Goal: Task Accomplishment & Management: Complete application form

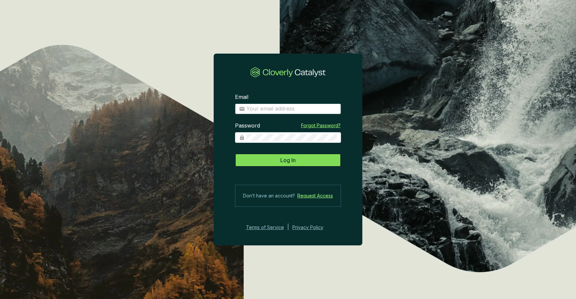
type input "patricia@carba.com"
click at [290, 160] on span "Log In" at bounding box center [287, 160] width 15 height 8
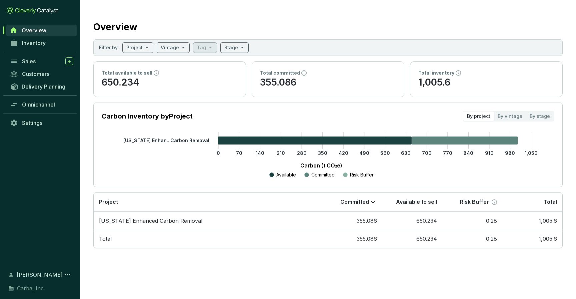
click at [30, 30] on span "Overview" at bounding box center [34, 30] width 25 height 7
click at [32, 41] on span "Inventory" at bounding box center [34, 43] width 24 height 7
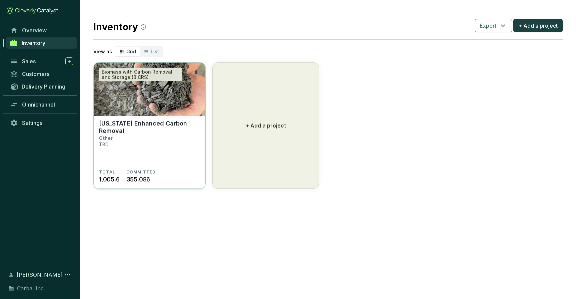
click at [124, 121] on p "[US_STATE] Enhanced Carbon Removal" at bounding box center [149, 127] width 101 height 15
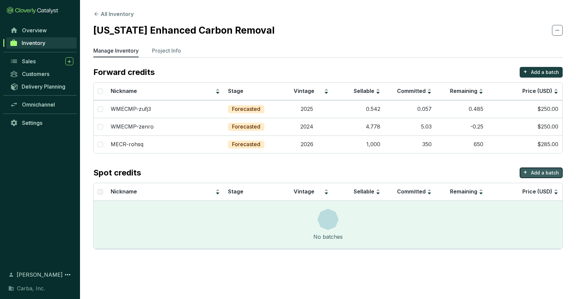
click at [543, 172] on p "Add a batch" at bounding box center [545, 173] width 28 height 7
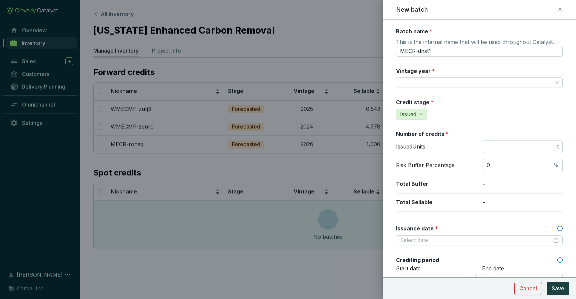
click at [314, 161] on div at bounding box center [288, 149] width 576 height 299
click at [561, 8] on icon at bounding box center [559, 9] width 3 height 3
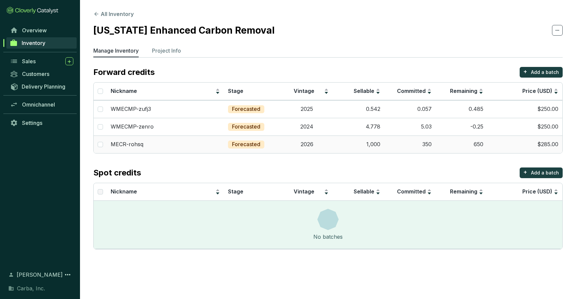
click at [308, 145] on td "2026" at bounding box center [307, 145] width 52 height 18
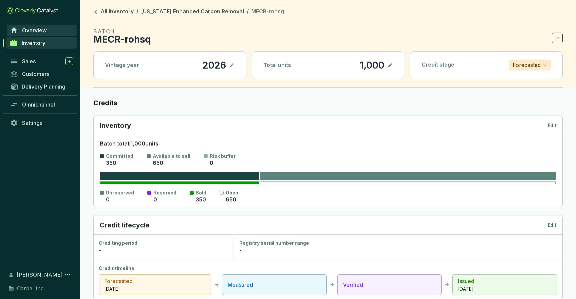
click at [29, 32] on span "Overview" at bounding box center [34, 30] width 25 height 7
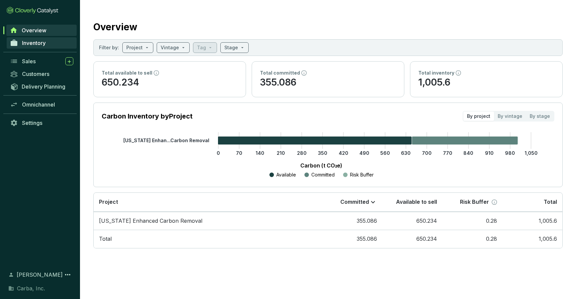
click at [36, 45] on span "Inventory" at bounding box center [34, 43] width 24 height 7
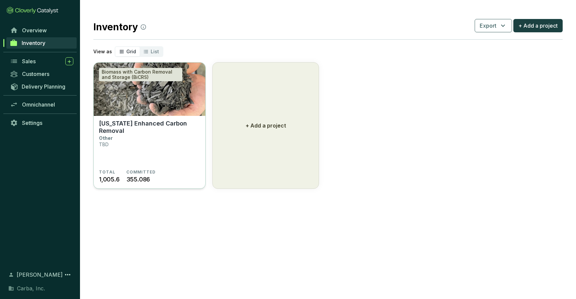
click at [156, 142] on section "Minnesota Enhanced Carbon Removal Other TBD" at bounding box center [149, 145] width 101 height 50
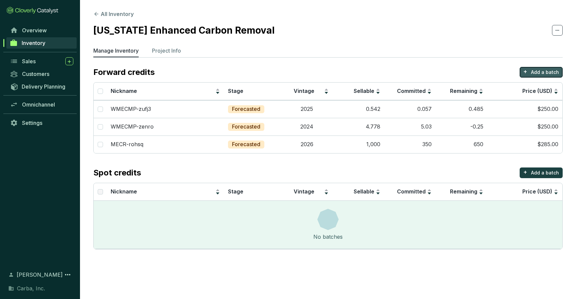
click at [539, 72] on p "Add a batch" at bounding box center [545, 72] width 28 height 7
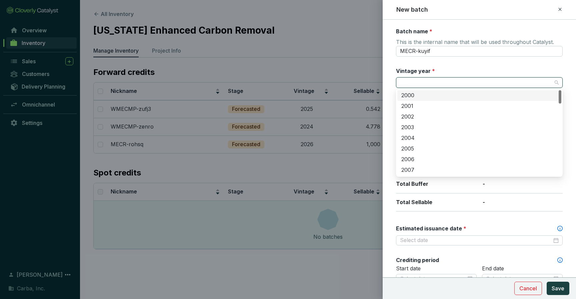
click at [475, 82] on input "Vintage year *" at bounding box center [476, 83] width 152 height 10
type input "2027"
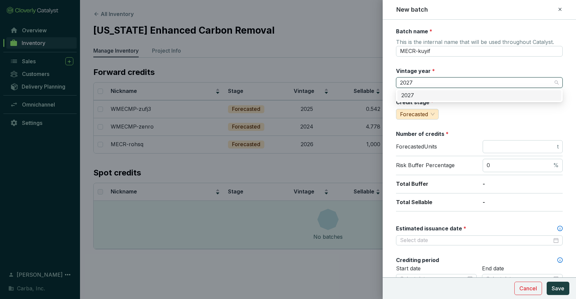
click at [450, 95] on div "2027" at bounding box center [479, 95] width 156 height 7
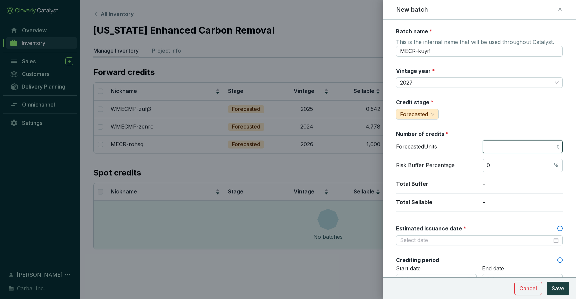
click at [516, 146] on input "number" at bounding box center [521, 146] width 69 height 7
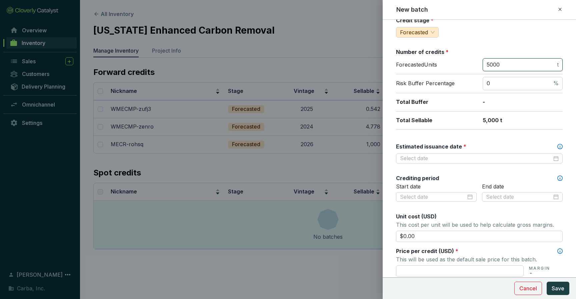
scroll to position [83, 0]
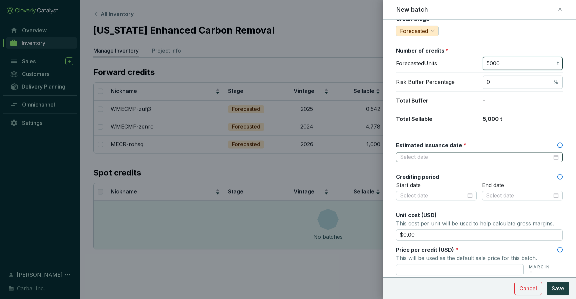
click at [557, 158] on div at bounding box center [479, 157] width 159 height 7
type input "5000"
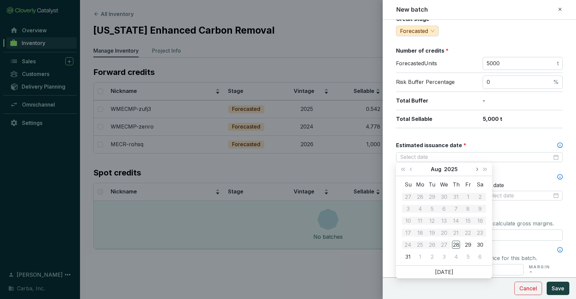
click at [478, 171] on button "Next month (PageDown)" at bounding box center [476, 169] width 9 height 13
click at [477, 171] on button "Next month (PageDown)" at bounding box center [476, 169] width 9 height 13
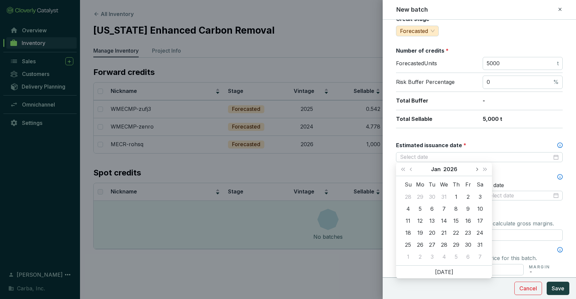
click at [477, 171] on button "Next month (PageDown)" at bounding box center [476, 169] width 9 height 13
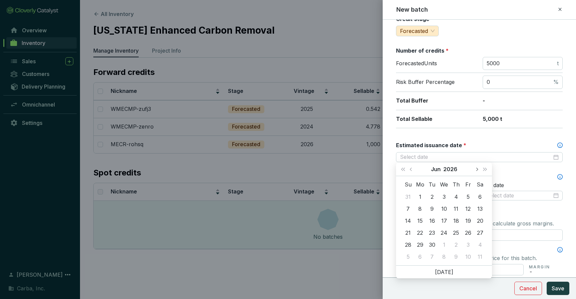
click at [477, 171] on button "Next month (PageDown)" at bounding box center [476, 169] width 9 height 13
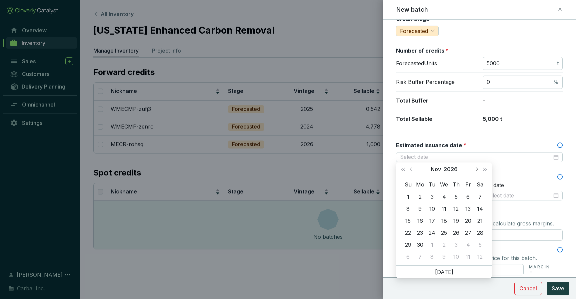
click at [477, 171] on button "Next month (PageDown)" at bounding box center [476, 169] width 9 height 13
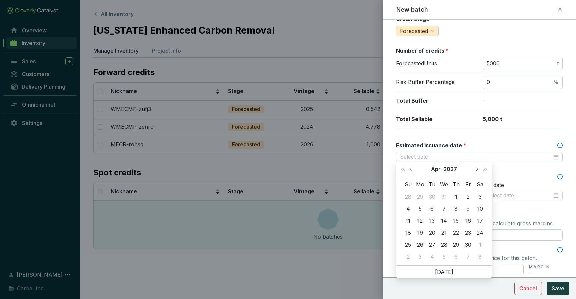
click at [477, 171] on button "Next month (PageDown)" at bounding box center [476, 169] width 9 height 13
type input "[DATE]"
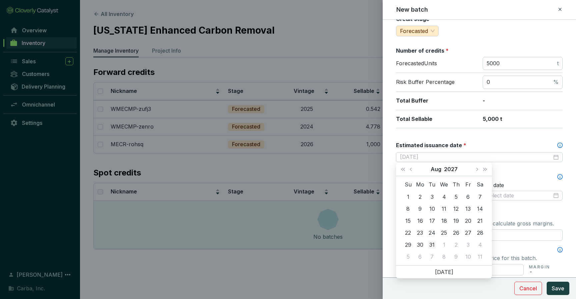
click at [433, 246] on div "31" at bounding box center [432, 245] width 8 height 8
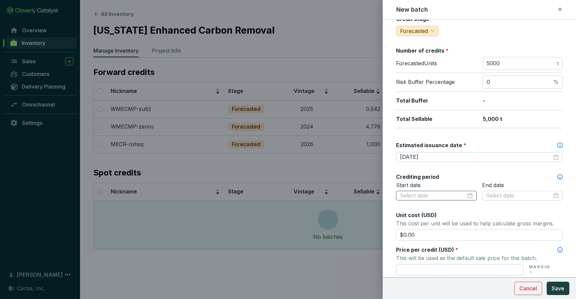
click at [468, 197] on div at bounding box center [436, 195] width 73 height 7
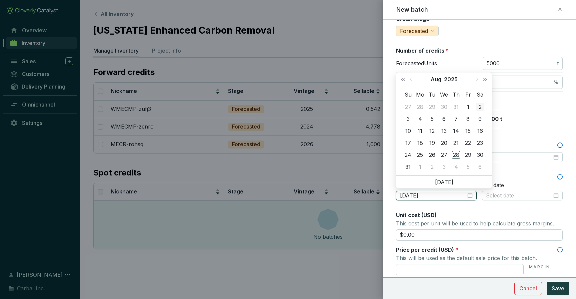
type input "[DATE]"
click at [485, 80] on span "Next year (Control + right)" at bounding box center [484, 79] width 3 height 3
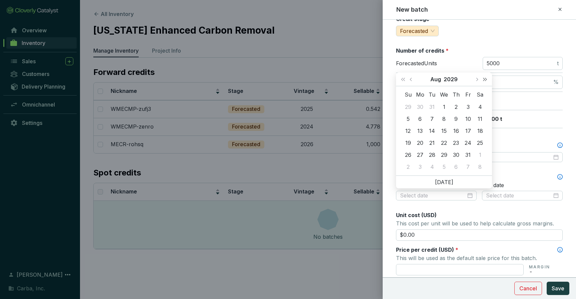
click at [485, 80] on span "Next year (Control + right)" at bounding box center [484, 79] width 3 height 3
click at [403, 79] on span "Last year (Control + left)" at bounding box center [402, 79] width 3 height 3
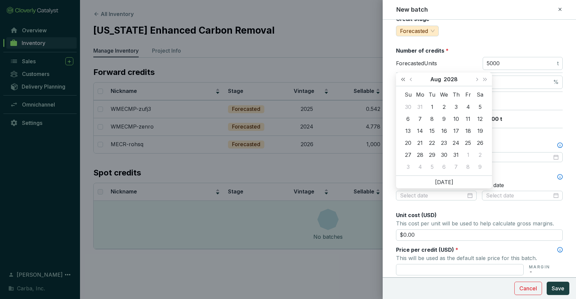
click at [403, 79] on span "Last year (Control + left)" at bounding box center [402, 79] width 3 height 3
click at [411, 79] on span "Previous month (PageUp)" at bounding box center [411, 79] width 3 height 3
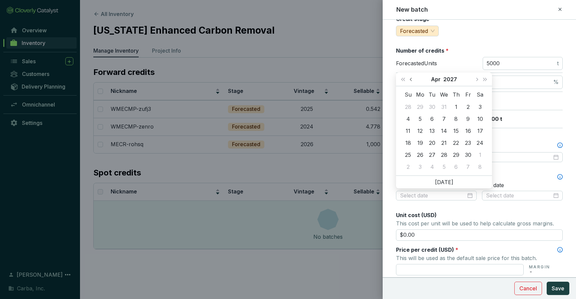
click at [411, 79] on span "Previous month (PageUp)" at bounding box center [411, 79] width 3 height 3
type input "[DATE]"
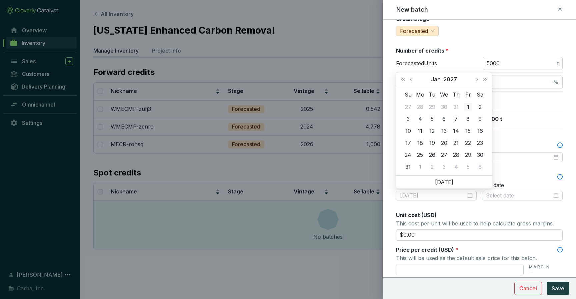
click at [469, 107] on div "1" at bounding box center [468, 107] width 8 height 8
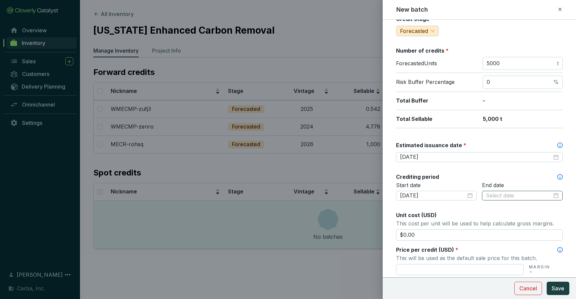
click at [556, 196] on div at bounding box center [522, 195] width 73 height 7
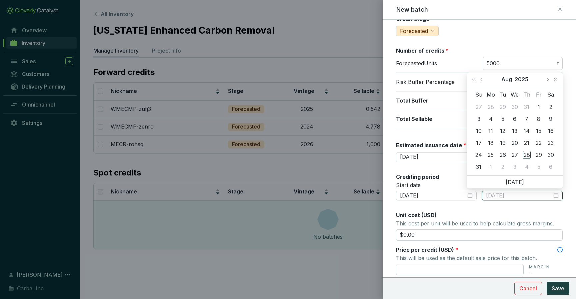
type input "[DATE]"
click at [482, 79] on span "Previous month (PageUp)" at bounding box center [481, 79] width 3 height 3
type input "[DATE]"
click at [527, 154] on div "31" at bounding box center [527, 155] width 8 height 8
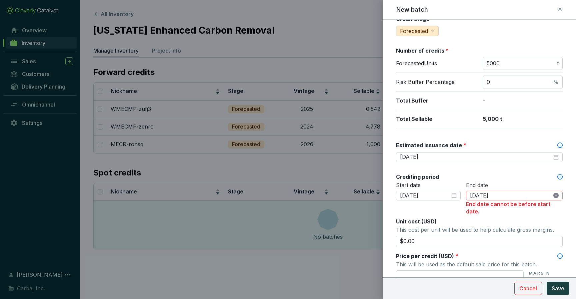
click at [556, 196] on icon "close-circle" at bounding box center [555, 195] width 5 height 5
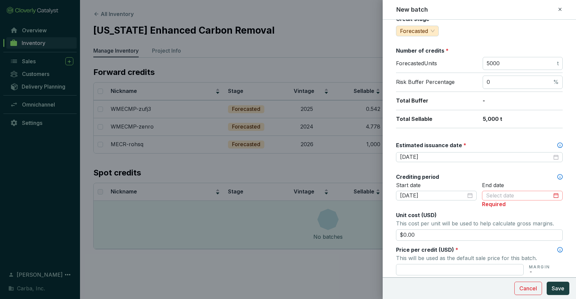
click at [556, 196] on div at bounding box center [522, 195] width 73 height 7
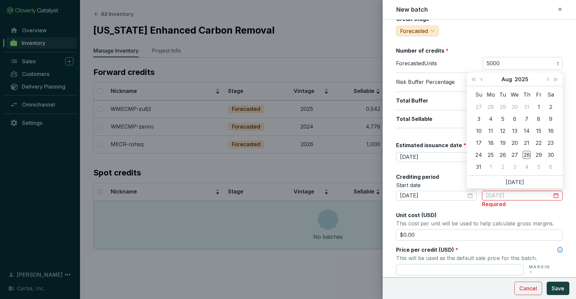
type input "[DATE]"
click at [555, 80] on span "Next year (Control + right)" at bounding box center [555, 79] width 3 height 3
type input "[DATE]"
click at [482, 80] on span "Previous month (PageUp)" at bounding box center [481, 79] width 3 height 3
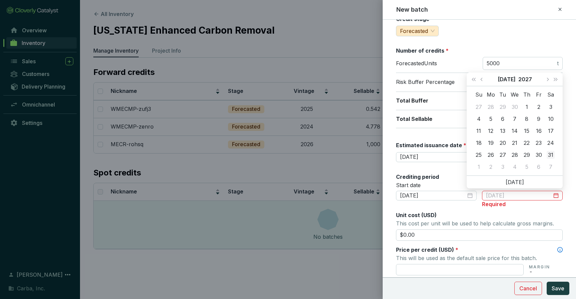
type input "[DATE]"
click at [552, 155] on div "31" at bounding box center [551, 155] width 8 height 8
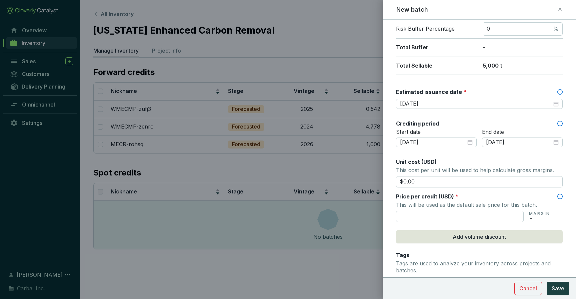
scroll to position [156, 0]
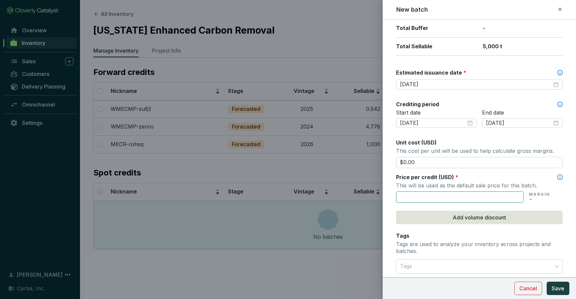
click at [429, 197] on input "text" at bounding box center [460, 197] width 128 height 11
type input "$260.00"
click at [499, 217] on span "Add volume discount" at bounding box center [479, 218] width 53 height 8
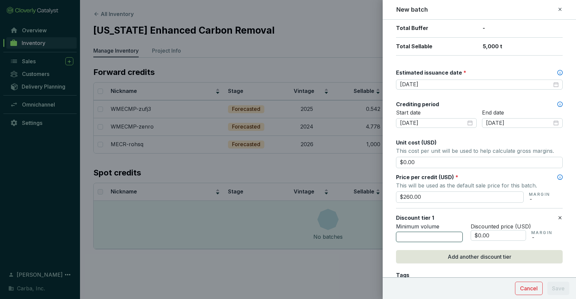
click at [434, 237] on input "number" at bounding box center [429, 237] width 67 height 11
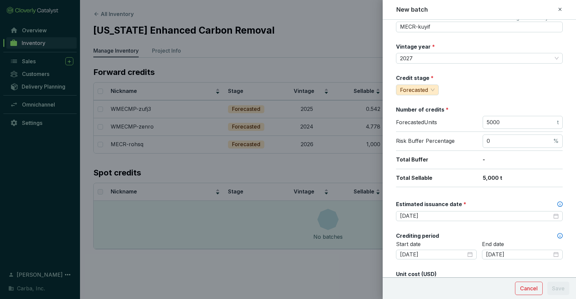
scroll to position [24, 0]
drag, startPoint x: 502, startPoint y: 124, endPoint x: 469, endPoint y: 122, distance: 32.8
click at [469, 122] on div "Forecasted Units 5000 t" at bounding box center [479, 125] width 167 height 16
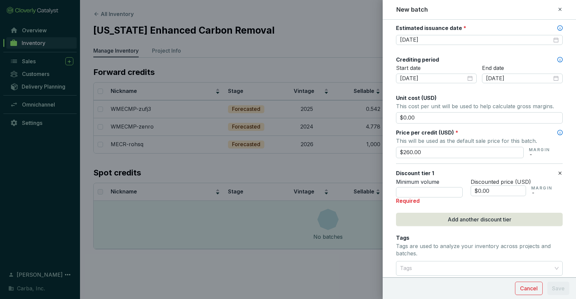
scroll to position [202, 0]
type input "10000"
click at [430, 191] on input "number" at bounding box center [429, 191] width 67 height 11
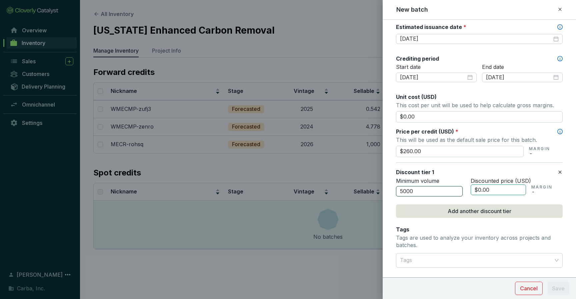
type input "5000"
click at [479, 191] on input "$0.00" at bounding box center [498, 190] width 55 height 11
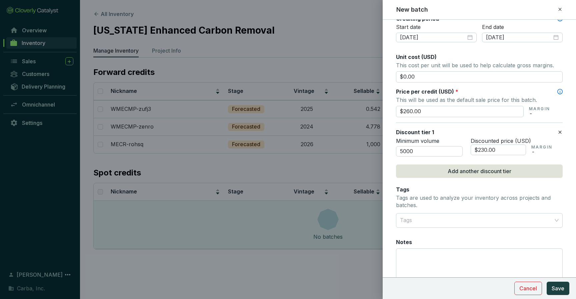
scroll to position [278, 0]
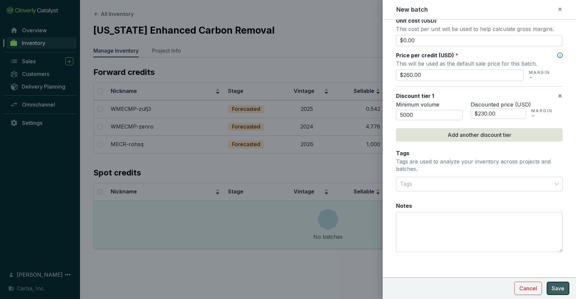
type input "$230.00"
click at [555, 289] on span "Save" at bounding box center [558, 289] width 13 height 8
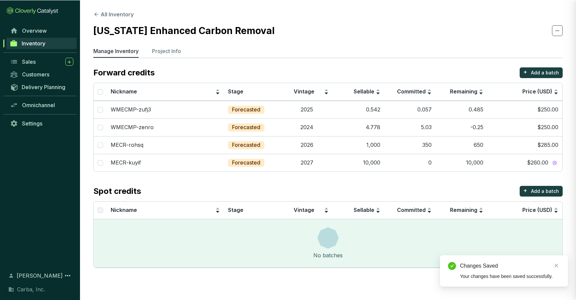
scroll to position [238, 0]
